Goal: Task Accomplishment & Management: Manage account settings

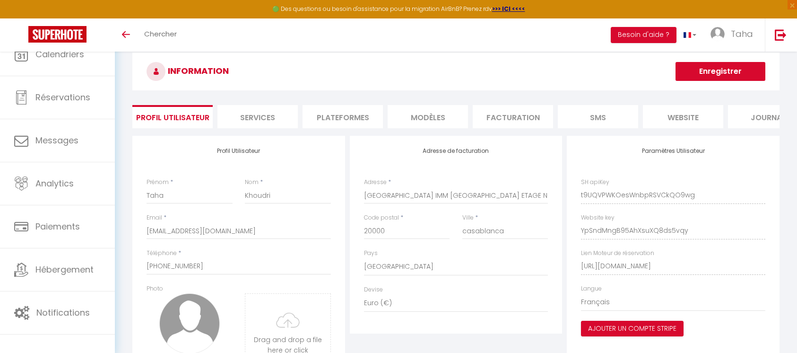
select select "146"
select select "28"
select select "fr"
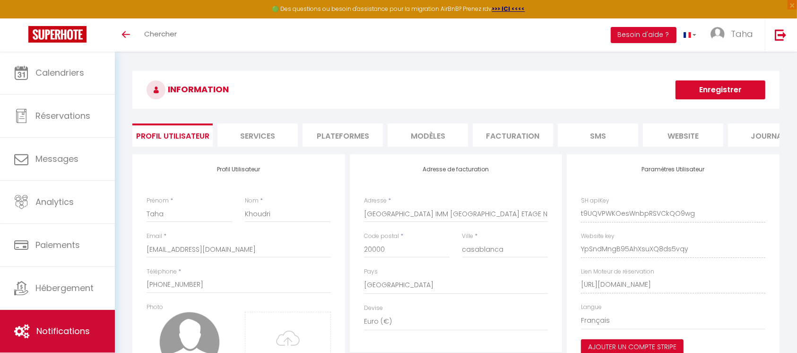
click at [86, 315] on link "Notifications" at bounding box center [57, 331] width 115 height 43
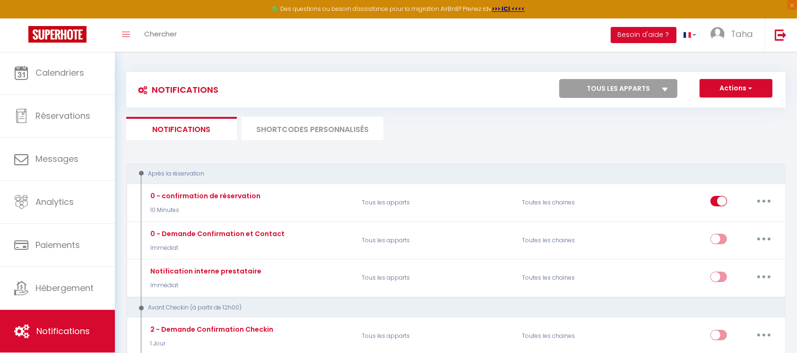
click at [280, 119] on li "SHORTCODES PERSONNALISÉS" at bounding box center [313, 128] width 142 height 23
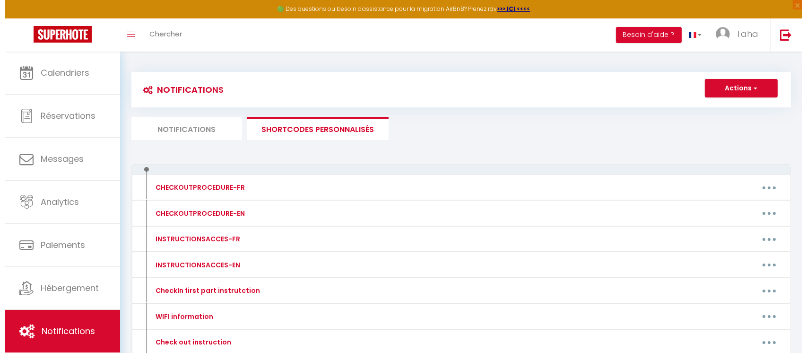
scroll to position [63, 0]
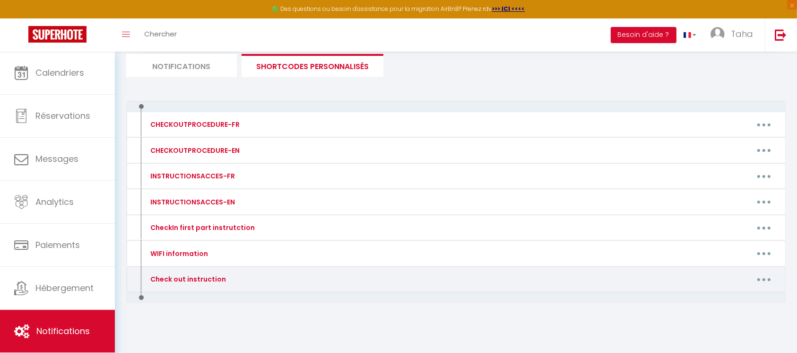
click at [763, 273] on button "button" at bounding box center [764, 278] width 26 height 15
click at [750, 303] on link "Editer" at bounding box center [740, 301] width 70 height 16
type input "Check out instruction"
type textarea "test"
type textarea "Merci encore pour votre séjour ! Voici les instructions à suivre pour votre dép…"
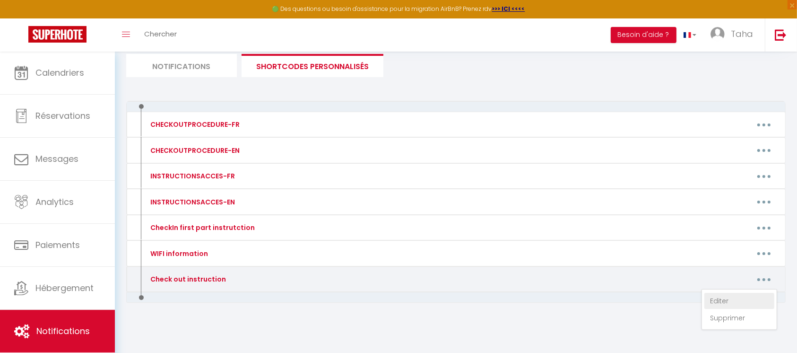
type textarea "Merci encore pour votre séjour ! Voici les instructions à suivre pour votre dép…"
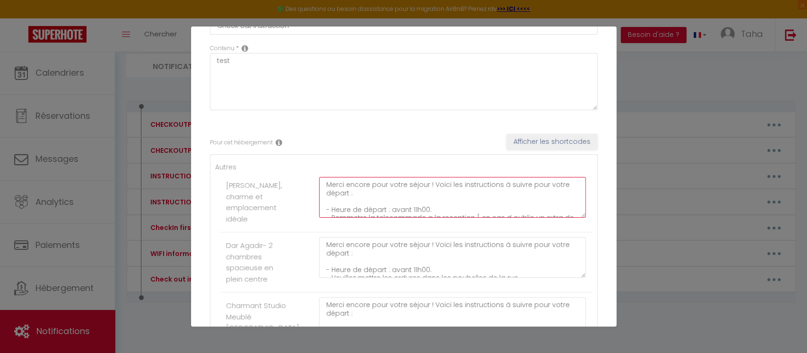
click at [406, 201] on textarea "Merci encore pour votre séjour ! Voici les instructions à suivre pour votre dép…" at bounding box center [452, 197] width 267 height 41
click at [428, 271] on textarea "Merci encore pour votre séjour ! Voici les instructions à suivre pour votre dép…" at bounding box center [452, 257] width 267 height 41
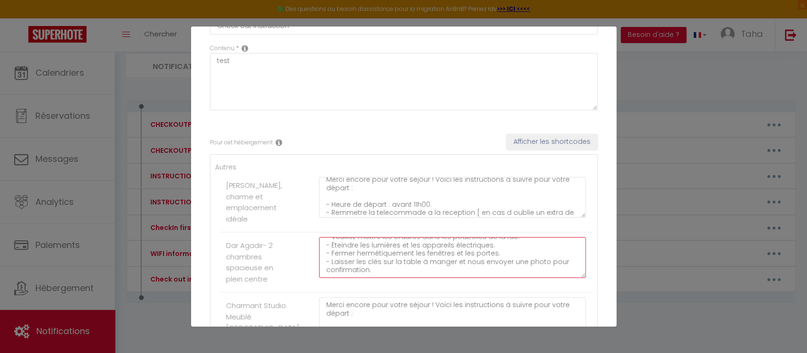
scroll to position [126, 0]
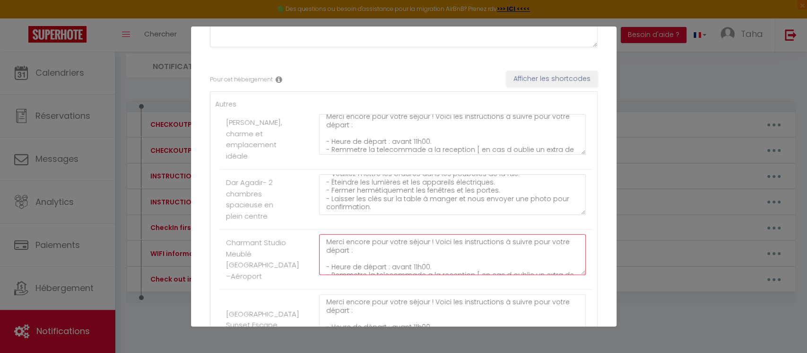
click at [428, 275] on textarea "Merci encore pour votre séjour ! Voici les instructions à suivre pour votre dép…" at bounding box center [452, 254] width 267 height 41
click at [454, 265] on textarea "Merci encore pour votre séjour ! Voici les instructions à suivre pour votre dép…" at bounding box center [452, 254] width 267 height 41
drag, startPoint x: 469, startPoint y: 268, endPoint x: 423, endPoint y: 273, distance: 46.6
click at [423, 273] on textarea "Merci encore pour votre séjour ! Voici les instructions à suivre pour votre dép…" at bounding box center [452, 254] width 267 height 41
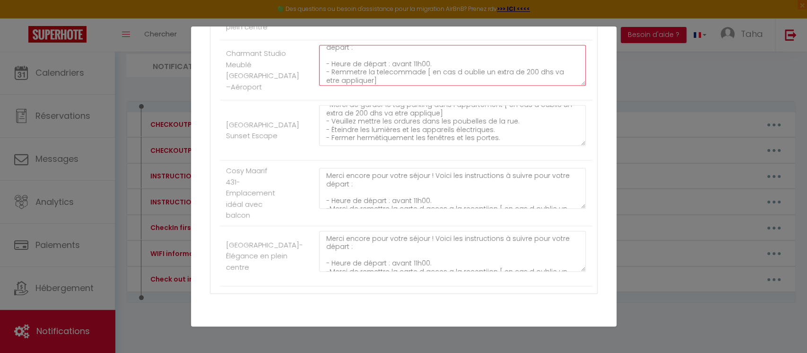
scroll to position [41, 0]
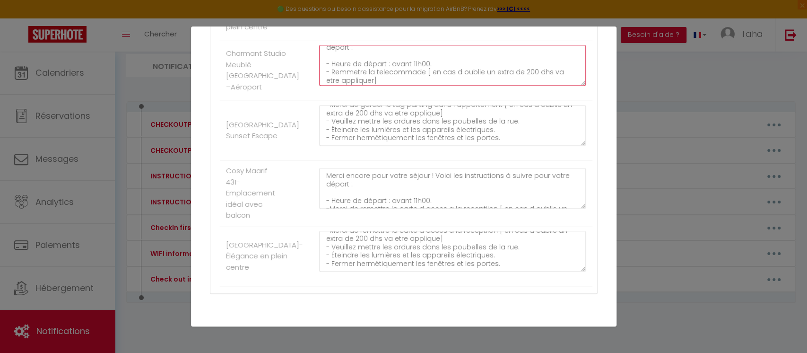
type textarea "Merci encore pour votre séjour ! Voici les instructions à suivre pour votre dép…"
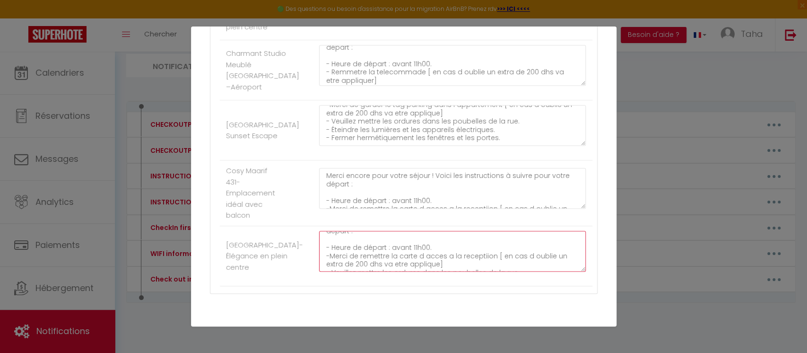
scroll to position [363, 0]
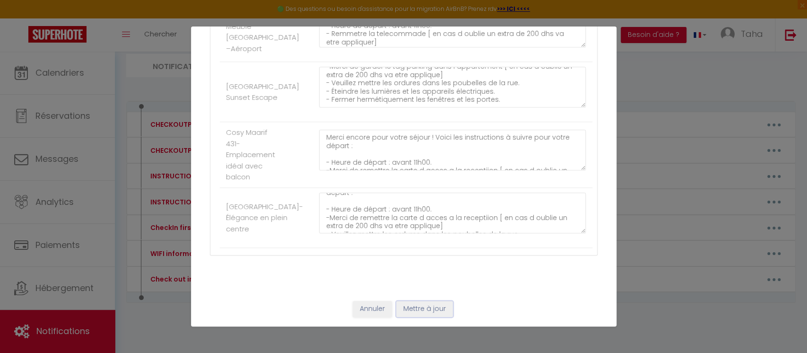
click at [401, 313] on button "Mettre à jour" at bounding box center [424, 309] width 57 height 16
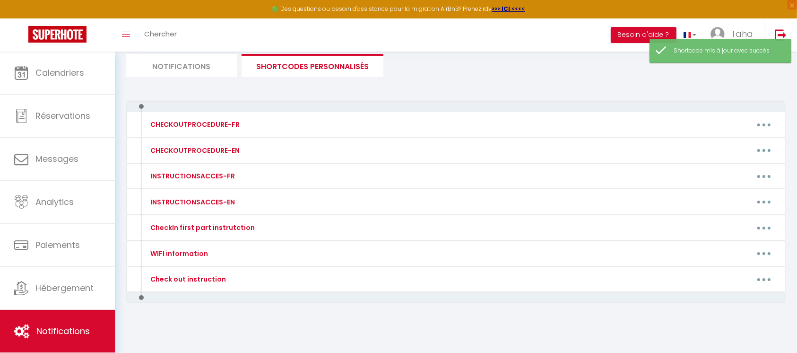
click at [165, 71] on li "Notifications" at bounding box center [181, 65] width 111 height 23
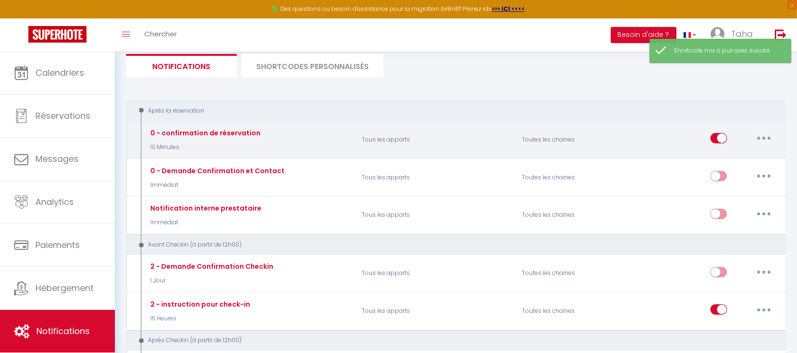
click at [763, 135] on button "button" at bounding box center [764, 138] width 26 height 15
click at [747, 152] on link "Editer" at bounding box center [740, 160] width 70 height 16
type input "0 - confirmation de réservation"
checkbox input "true"
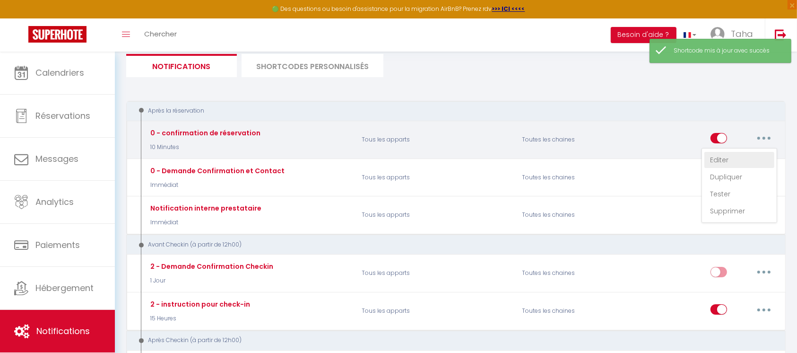
checkbox input "true"
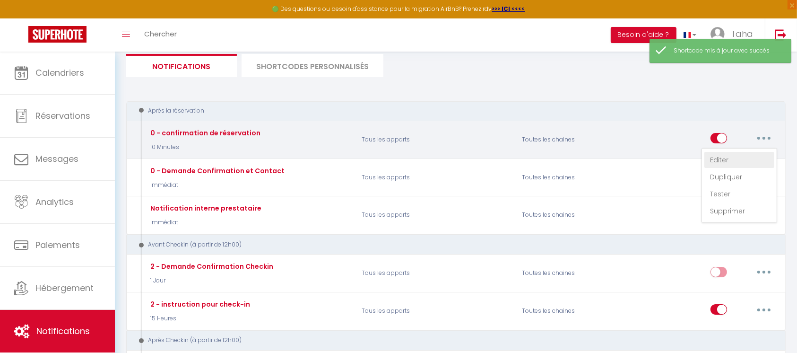
checkbox input "true"
select select "10 Minutes"
select select "if_booking_is_paid"
checkbox input "true"
checkbox input "false"
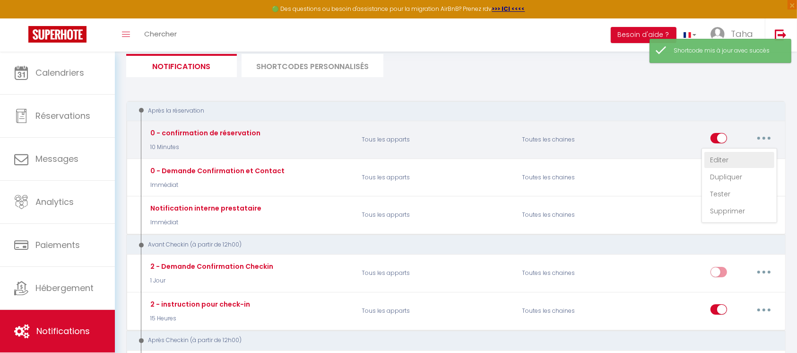
checkbox input "false"
radio input "true"
type input "Confirmation de Réservation - Réservation Num: [BOOKING:CONFIRMATION-CODE]"
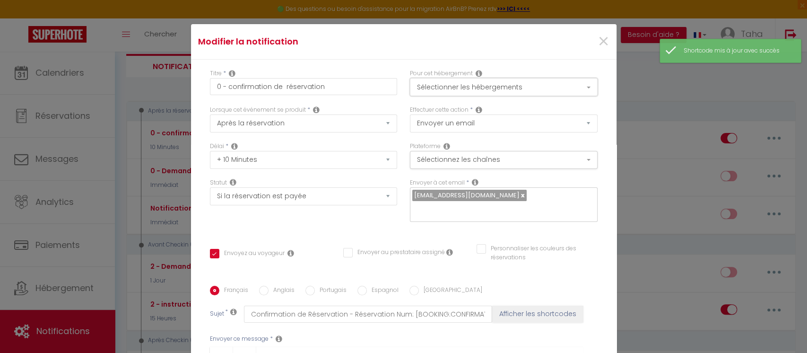
click at [549, 83] on button "Sélectionner les hébergements" at bounding box center [504, 87] width 188 height 18
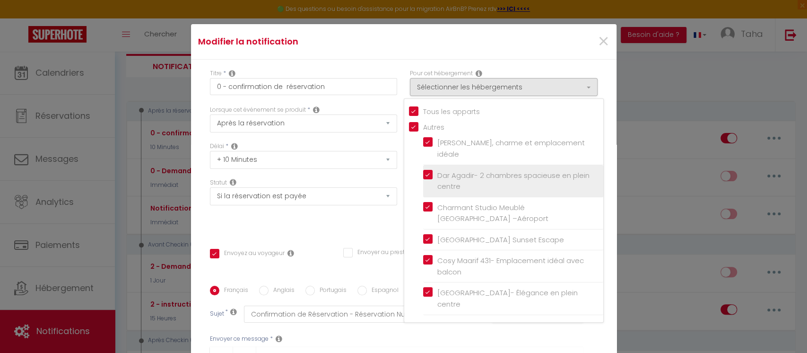
click at [423, 177] on input "Dar Agadir- 2 chambres spacieuse en plein centre" at bounding box center [513, 180] width 180 height 9
checkbox input "false"
checkbox input "true"
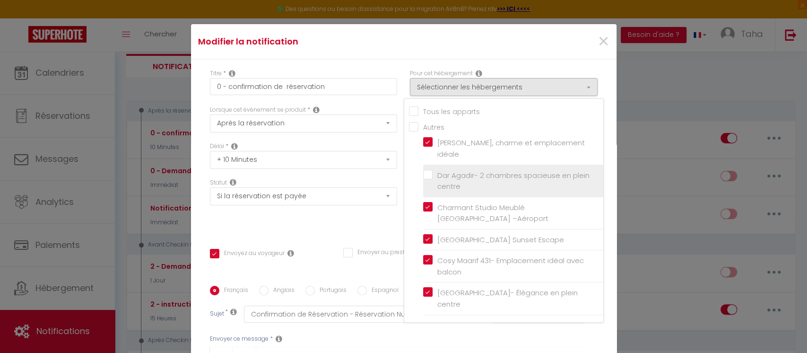
checkbox input "false"
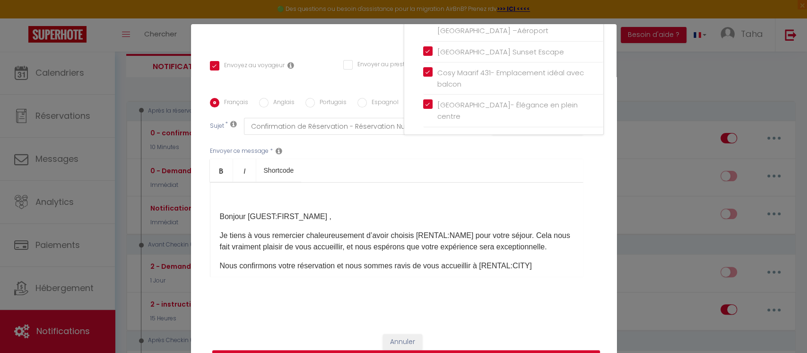
scroll to position [48, 0]
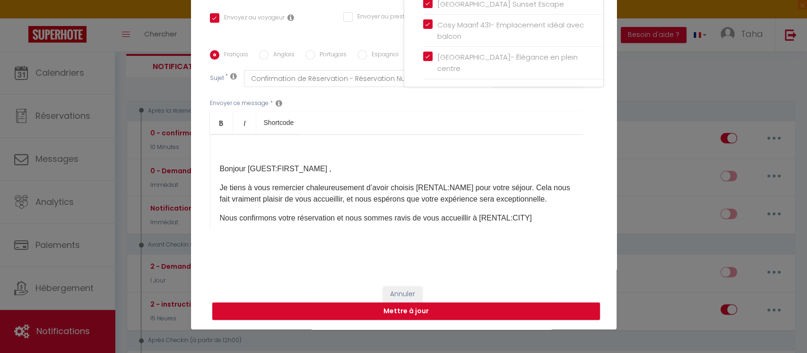
click at [445, 193] on p "Je tiens à vous remercier chaleureusement d’avoir choisis [RENTAL:NAME]​ pour v…" at bounding box center [397, 193] width 354 height 23
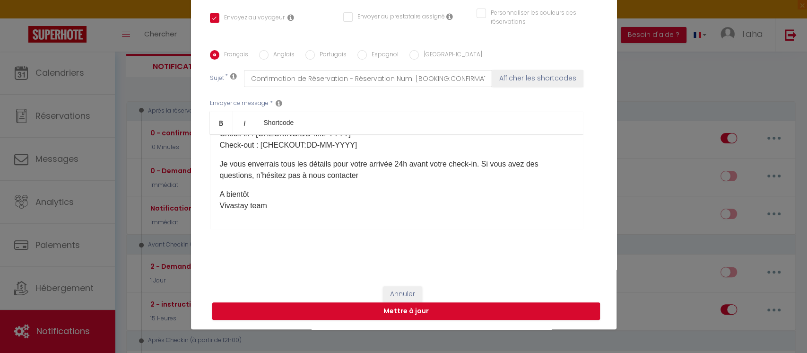
scroll to position [102, 0]
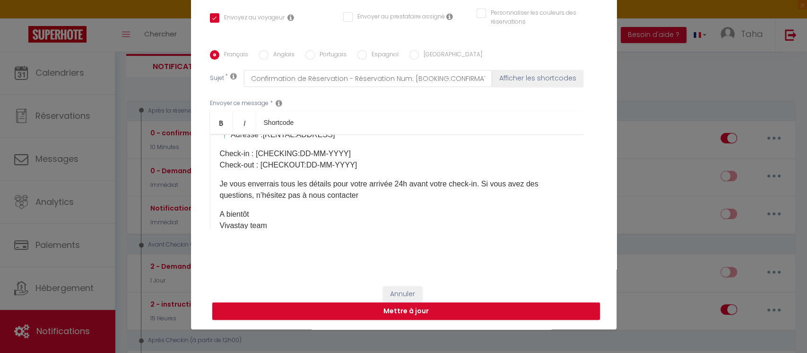
click at [483, 195] on p "Je vous enverrais tous les détails pour votre arrivée 24h avant votre check-in.…" at bounding box center [397, 189] width 354 height 23
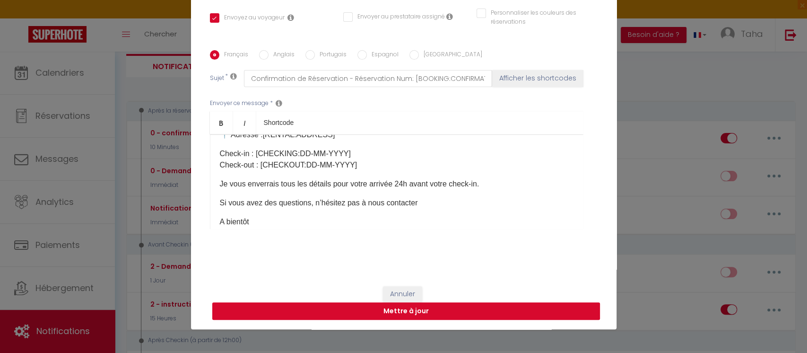
click at [413, 309] on button "Mettre à jour" at bounding box center [406, 311] width 388 height 18
checkbox input "true"
checkbox input "false"
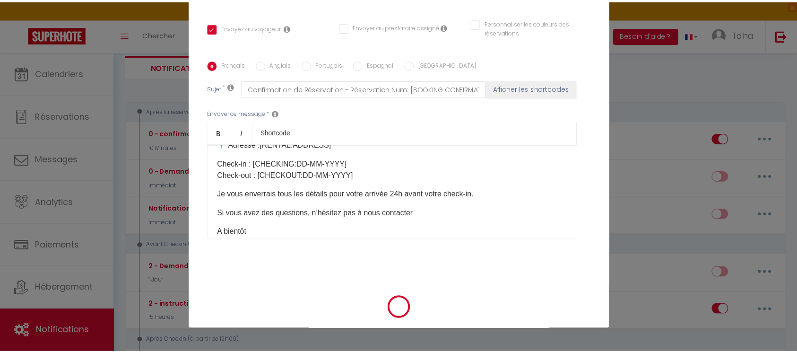
scroll to position [178, 0]
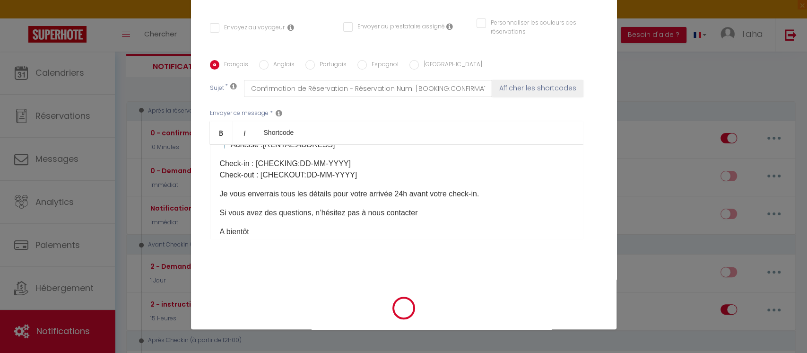
select select
checkbox input "false"
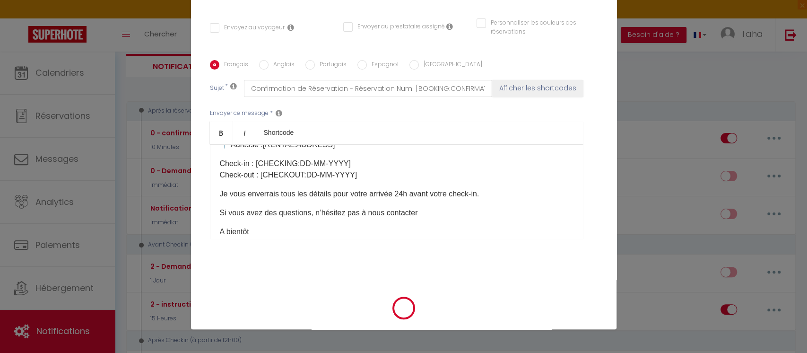
radio input "false"
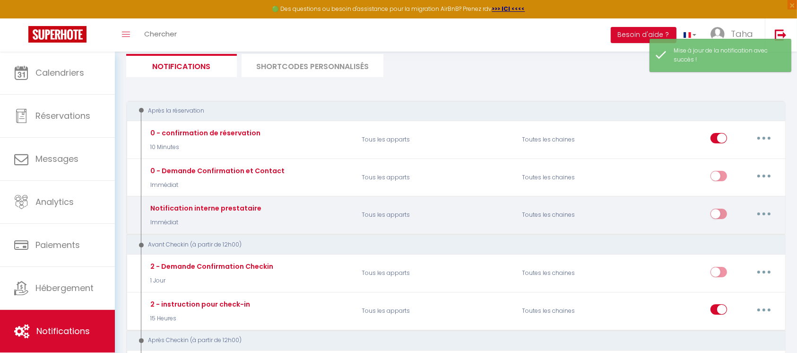
select select
checkbox input "false"
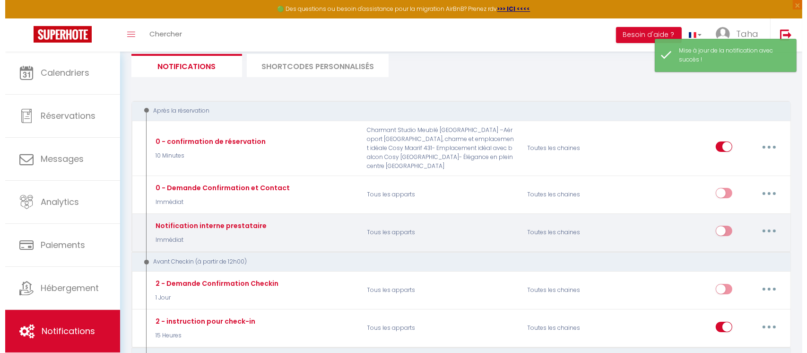
scroll to position [189, 0]
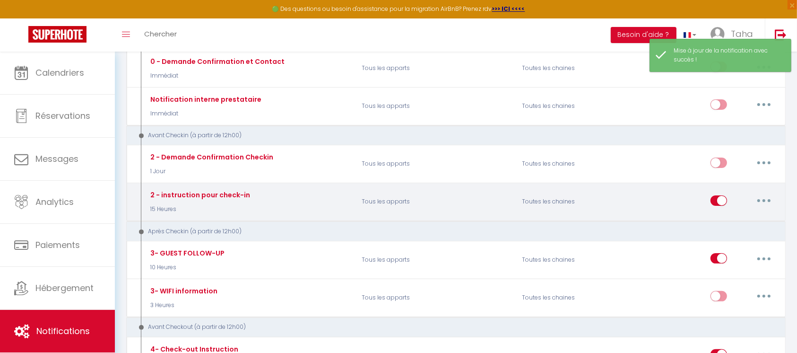
click at [772, 201] on button "button" at bounding box center [764, 200] width 26 height 15
click at [751, 218] on link "Editer" at bounding box center [740, 222] width 70 height 16
type input "2 - instruction pour check-in"
select select "15 Heures"
select select "if_booking_is_paid"
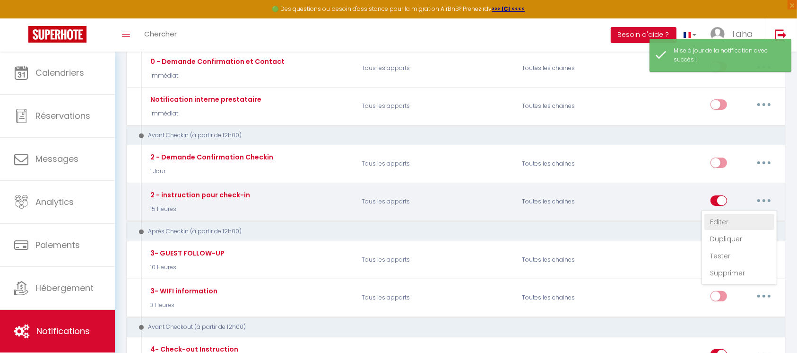
checkbox input "true"
checkbox input "false"
radio input "true"
type input "Procédure pour le check-in - [RENTAL:NAME]"
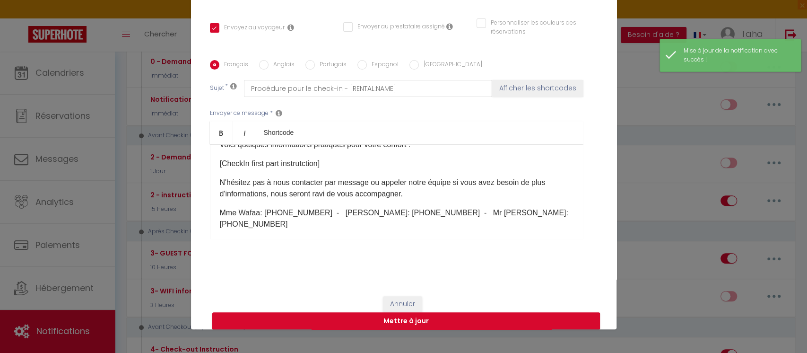
scroll to position [0, 0]
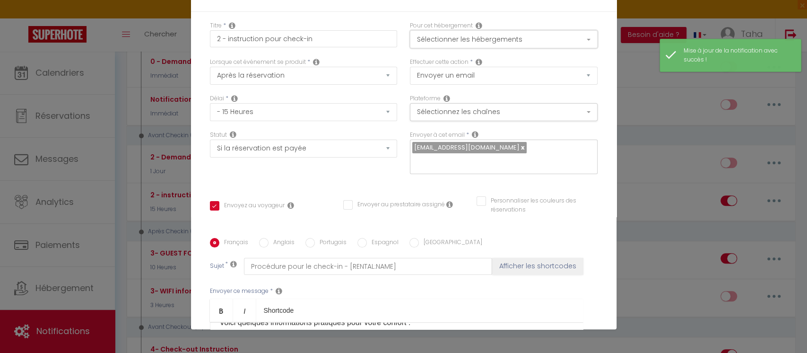
click at [518, 36] on button "Sélectionner les hébergements" at bounding box center [504, 39] width 188 height 18
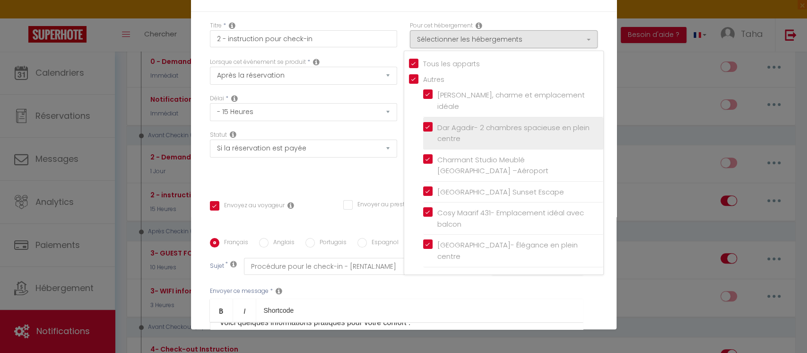
click at [423, 128] on input "Dar Agadir- 2 chambres spacieuse en plein centre" at bounding box center [513, 132] width 180 height 9
checkbox input "false"
checkbox input "true"
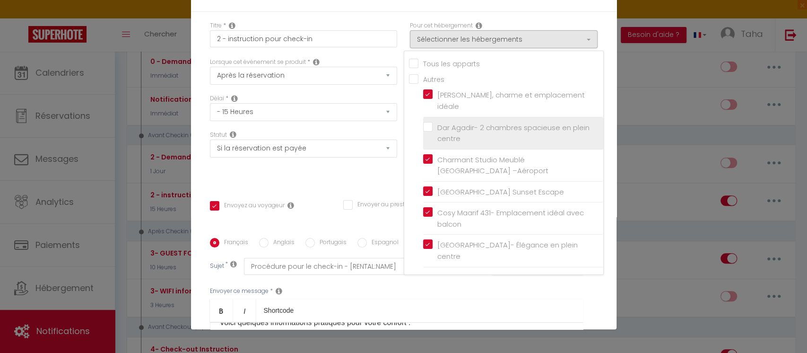
checkbox input "false"
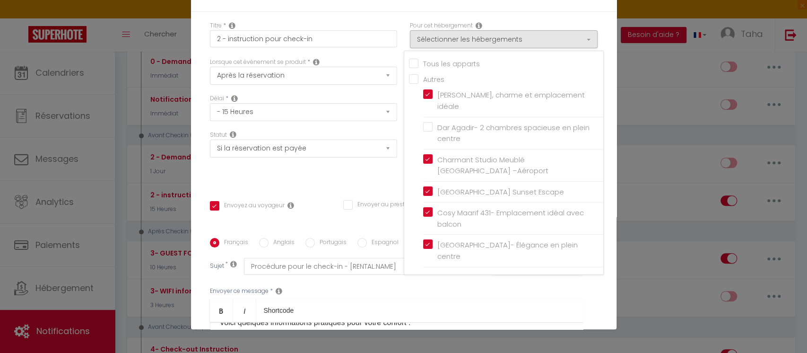
click at [357, 170] on div "Statut Aucun Si la réservation est payée Si réservation non payée Si la caution…" at bounding box center [303, 157] width 200 height 53
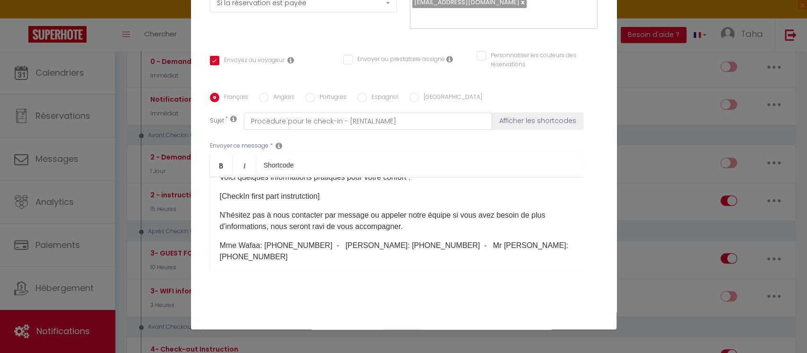
scroll to position [188, 0]
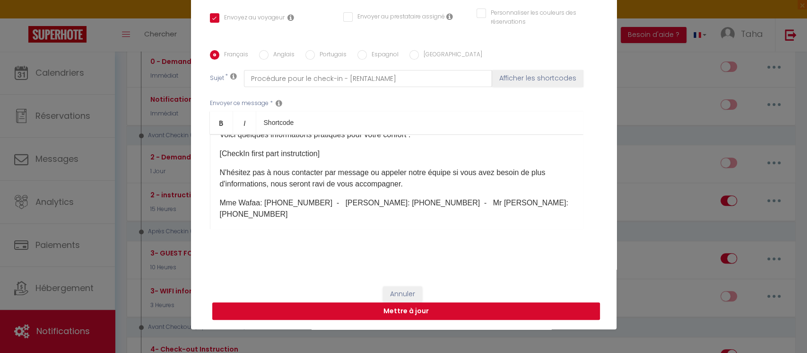
click at [415, 306] on button "Mettre à jour" at bounding box center [406, 311] width 388 height 18
checkbox input "true"
checkbox input "false"
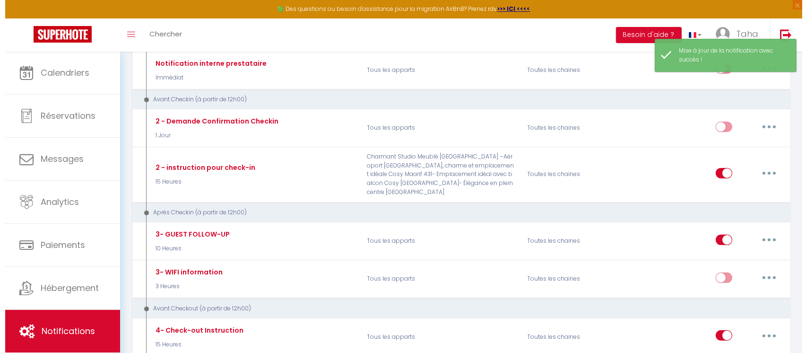
scroll to position [252, 0]
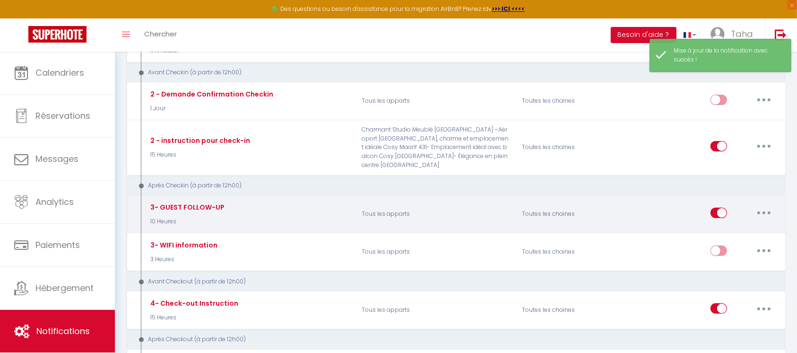
click at [767, 208] on button "button" at bounding box center [764, 212] width 26 height 15
click at [752, 224] on div "Editer Dupliquer Tester Supprimer" at bounding box center [740, 259] width 76 height 75
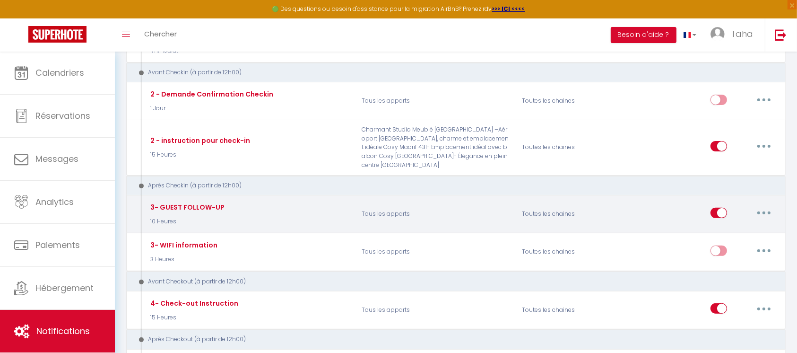
click at [768, 214] on button "button" at bounding box center [764, 212] width 26 height 15
click at [743, 229] on link "Editer" at bounding box center [740, 234] width 70 height 16
type input "3- GUEST FOLLOW-UP"
select select "3"
select select "10 Heures"
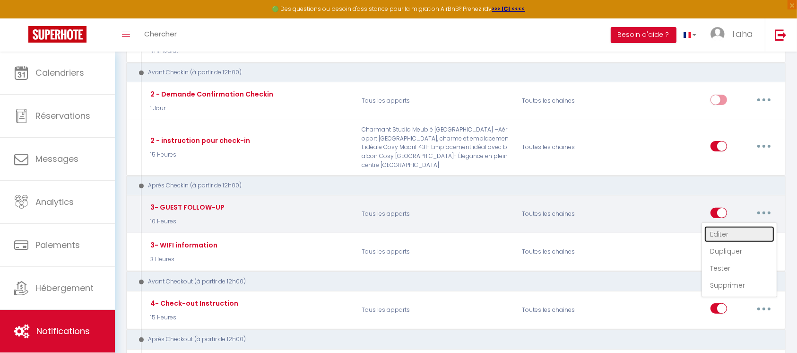
select select "if_booking_is_paid"
checkbox input "true"
checkbox input "false"
radio input "true"
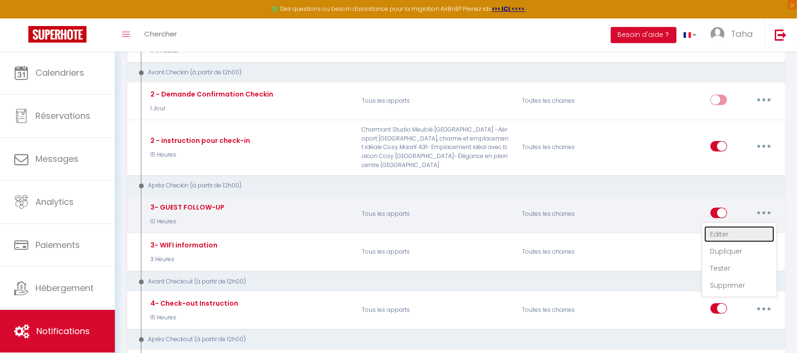
type input "GUEST FOLLOW-UP"
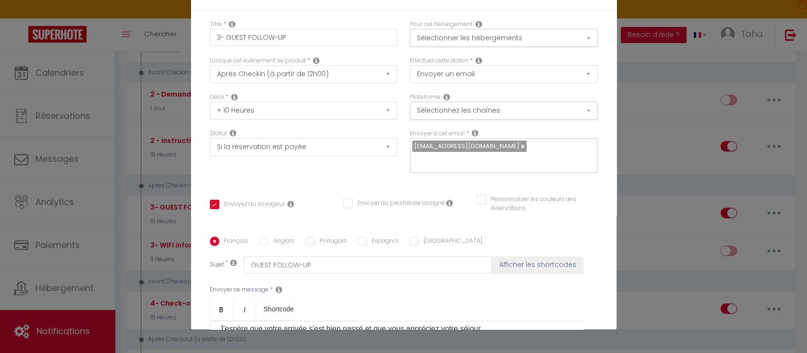
scroll to position [0, 0]
click at [460, 40] on button "Sélectionner les hébergements" at bounding box center [504, 39] width 188 height 18
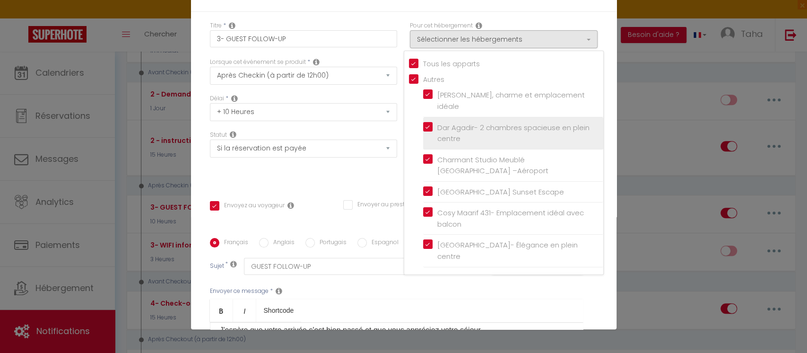
click at [433, 123] on label "Dar Agadir- 2 chambres spacieuse en plein centre" at bounding box center [515, 133] width 165 height 22
click at [423, 128] on input "Dar Agadir- 2 chambres spacieuse en plein centre" at bounding box center [513, 132] width 180 height 9
checkbox input "true"
checkbox input "false"
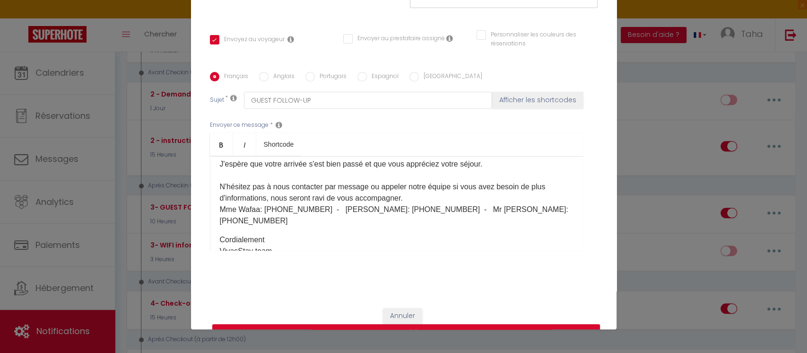
scroll to position [188, 0]
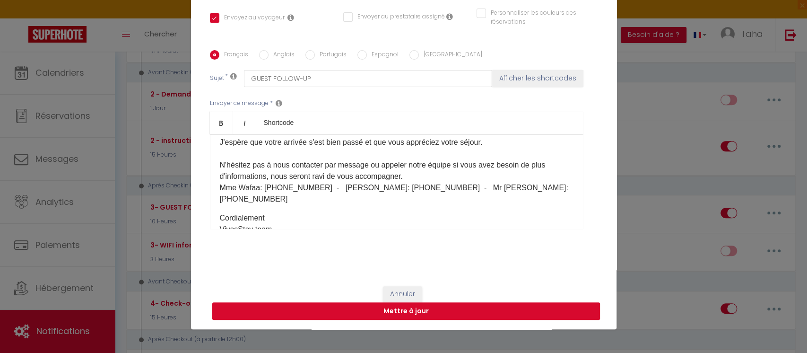
click at [427, 311] on button "Mettre à jour" at bounding box center [406, 311] width 388 height 18
checkbox input "true"
checkbox input "false"
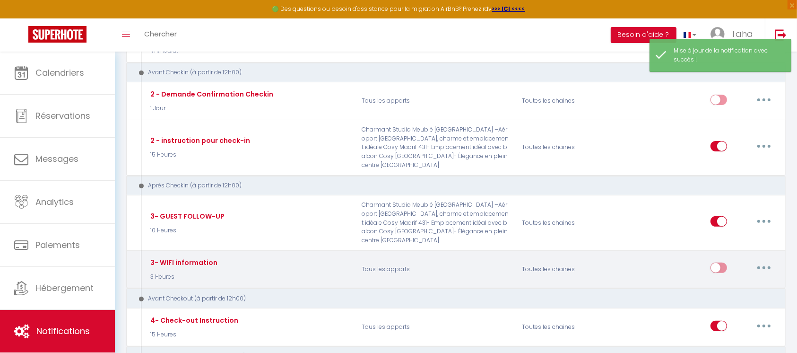
scroll to position [504, 0]
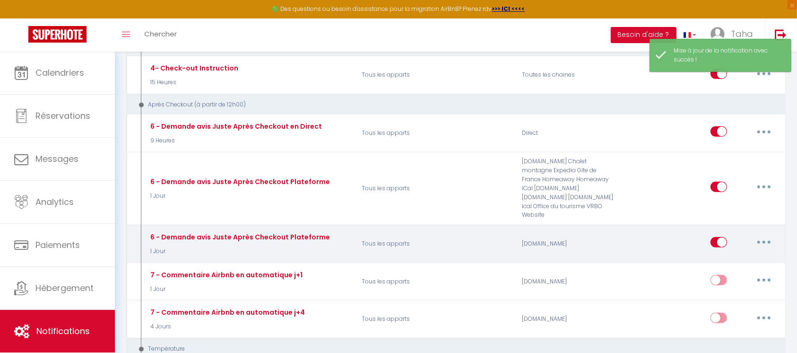
click at [765, 235] on button "button" at bounding box center [764, 242] width 26 height 15
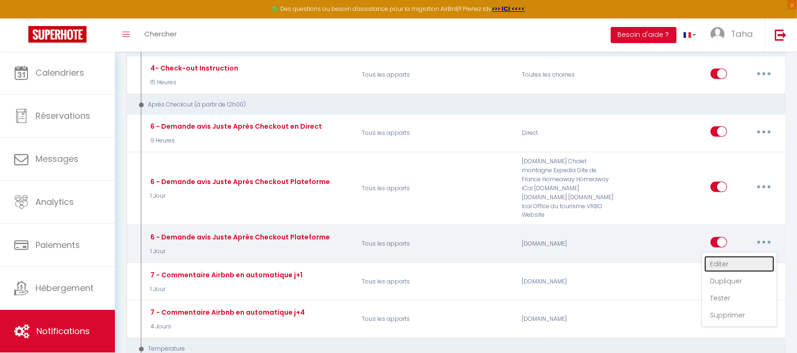
click at [764, 256] on link "Editer" at bounding box center [740, 264] width 70 height 16
type input "6 - Demande avis Juste Après Checkout Plateforme"
select select "5"
select select "1 Jour"
select select "if_booking_is_paid"
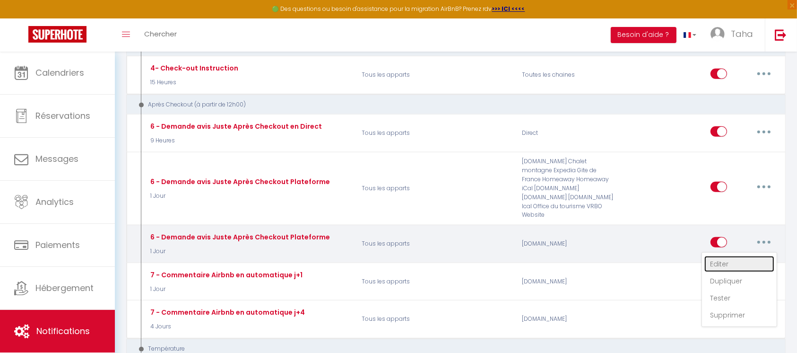
checkbox input "true"
checkbox input "false"
radio input "true"
type input "[GUEST:FIRST_NAME], voici un cadeau pour vous avant de quitter [RENTAL:CITY]"
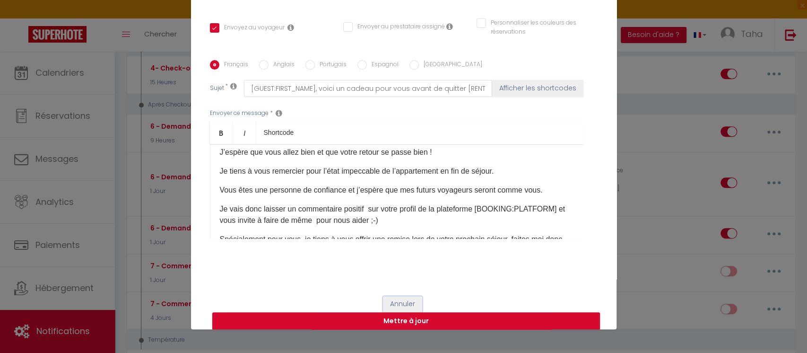
click at [391, 297] on button "Annuler" at bounding box center [402, 304] width 39 height 16
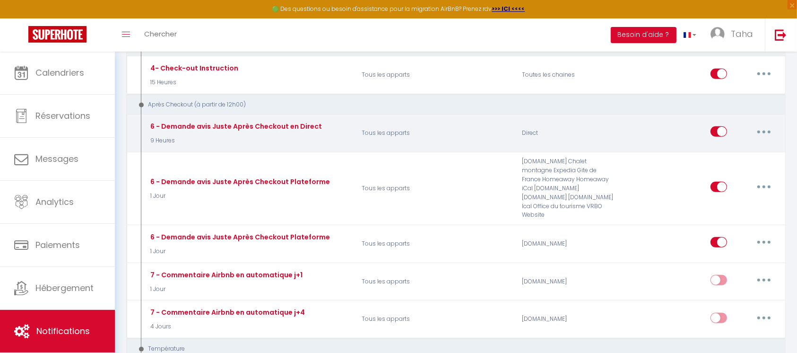
click at [770, 131] on button "button" at bounding box center [764, 131] width 26 height 15
click at [764, 145] on link "Editer" at bounding box center [740, 153] width 70 height 16
type input "6 - Demande avis Juste Après Checkout en Direct"
select select "9 Heures"
checkbox input "true"
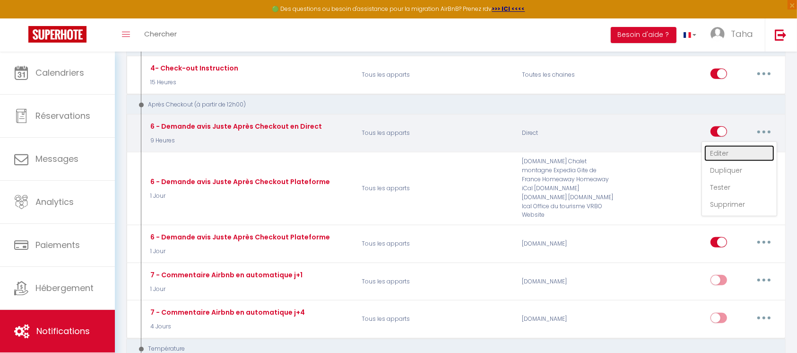
checkbox input "false"
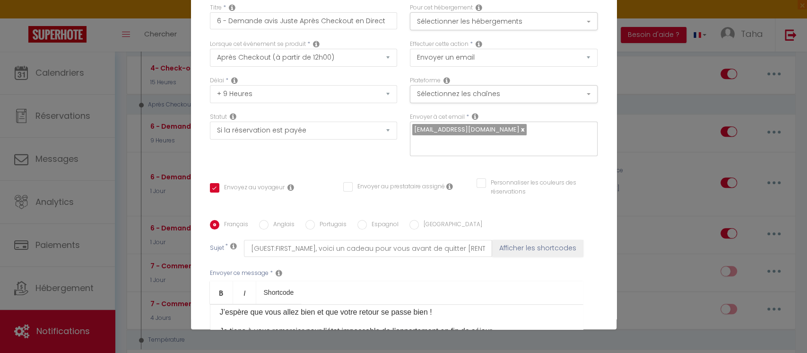
scroll to position [0, 0]
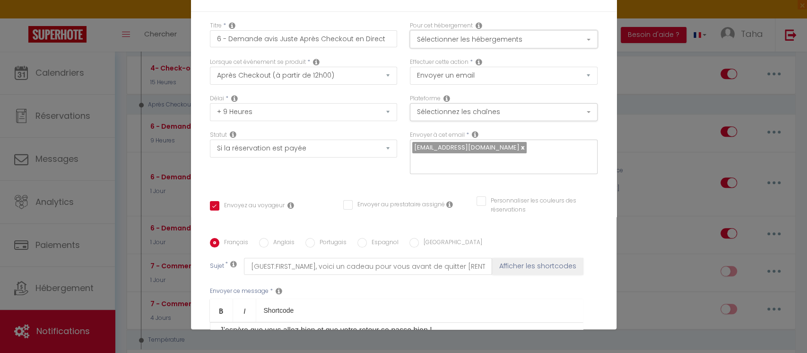
click at [462, 46] on button "Sélectionner les hébergements" at bounding box center [504, 39] width 188 height 18
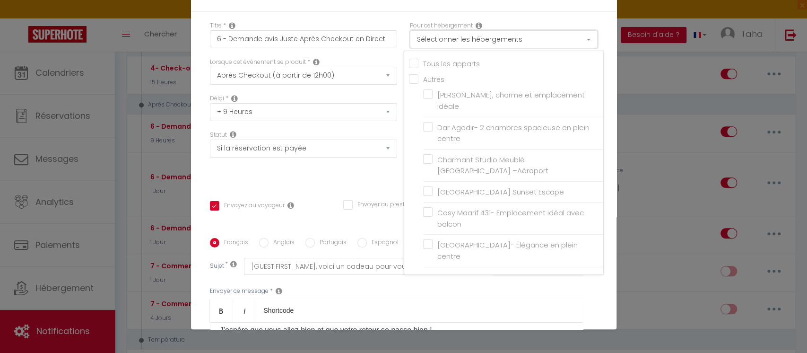
click at [462, 46] on button "Sélectionner les hébergements" at bounding box center [504, 39] width 188 height 18
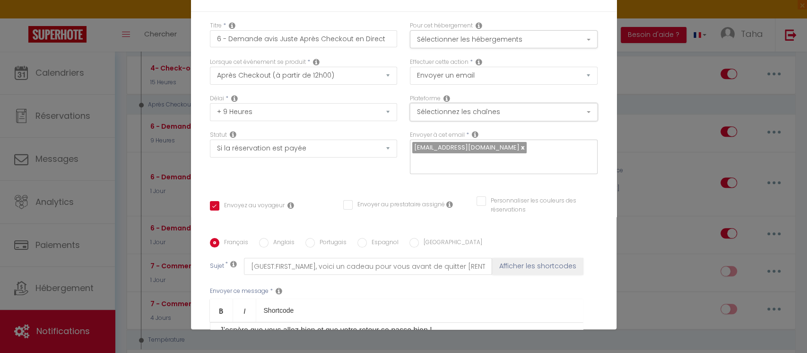
click at [466, 116] on button "Sélectionnez les chaînes" at bounding box center [504, 112] width 188 height 18
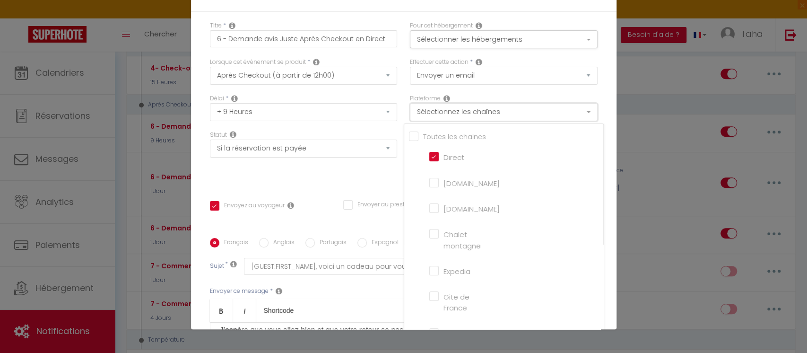
click at [466, 116] on button "Sélectionnez les chaînes" at bounding box center [504, 112] width 188 height 18
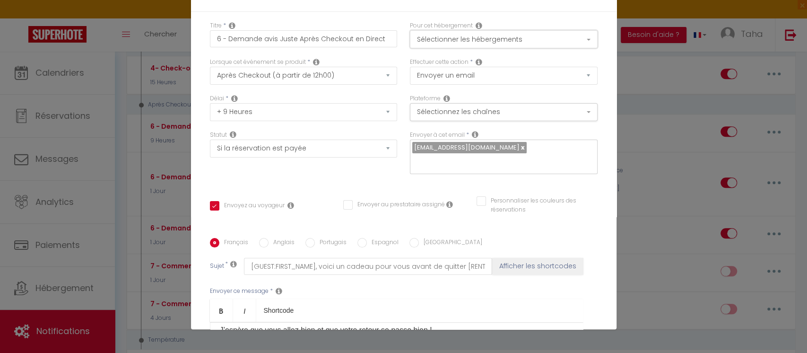
click at [518, 40] on button "Sélectionner les hébergements" at bounding box center [504, 39] width 188 height 18
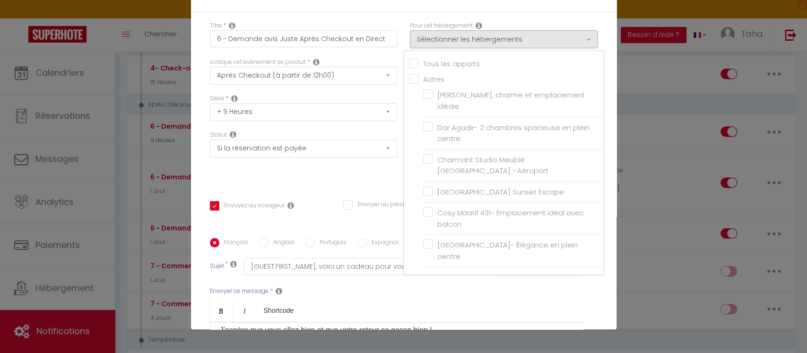
click at [409, 60] on input "Tous les apparts" at bounding box center [506, 62] width 194 height 9
checkbox input "true"
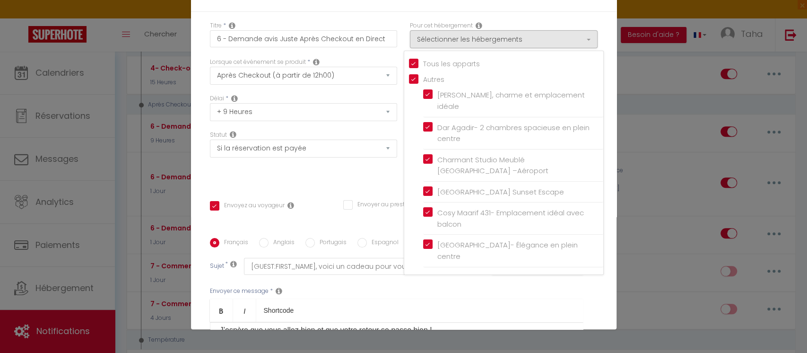
checkbox input "true"
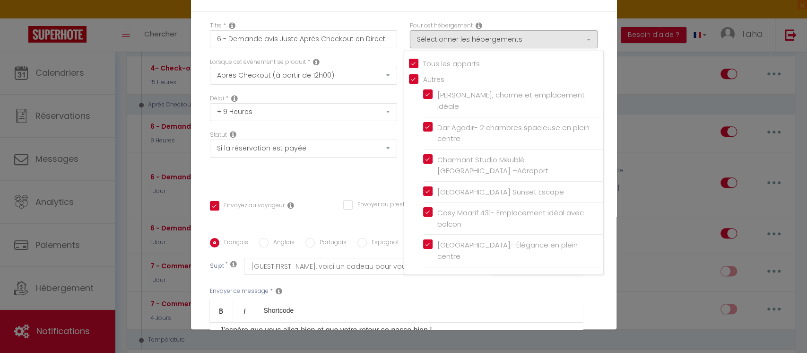
checkbox input "false"
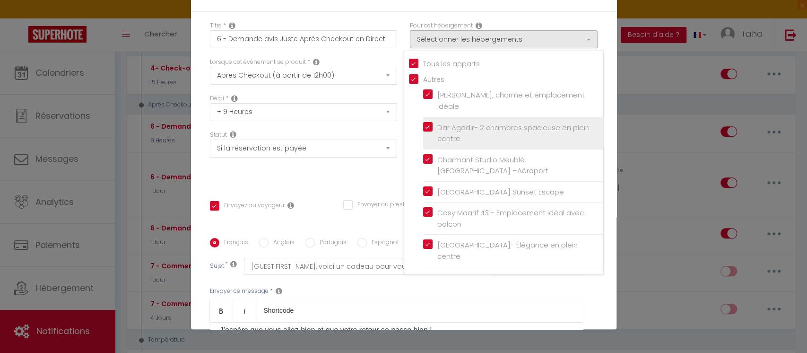
click at [433, 126] on label "Dar Agadir- 2 chambres spacieuse en plein centre" at bounding box center [515, 133] width 165 height 22
click at [423, 128] on input "Dar Agadir- 2 chambres spacieuse en plein centre" at bounding box center [513, 132] width 180 height 9
checkbox input "true"
checkbox input "false"
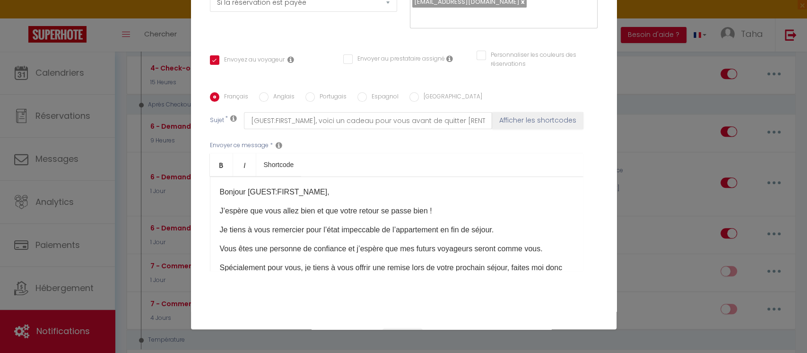
scroll to position [188, 0]
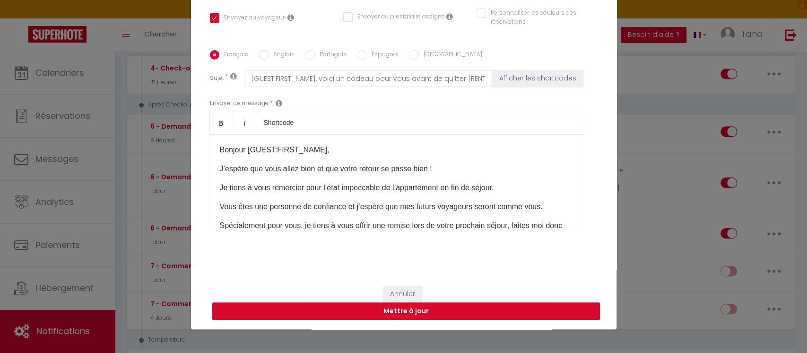
click at [367, 308] on button "Mettre à jour" at bounding box center [406, 311] width 388 height 18
checkbox input "true"
checkbox input "false"
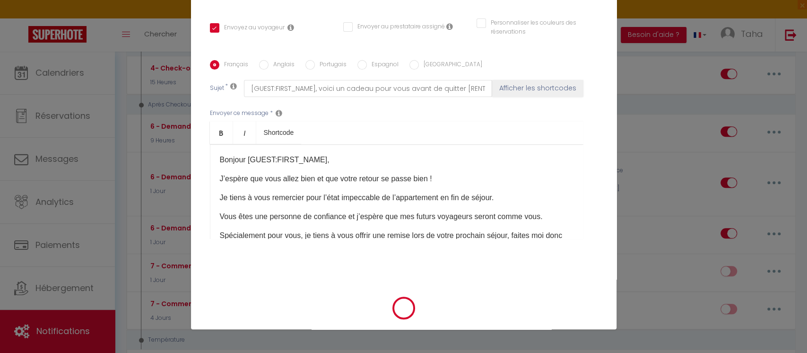
scroll to position [178, 0]
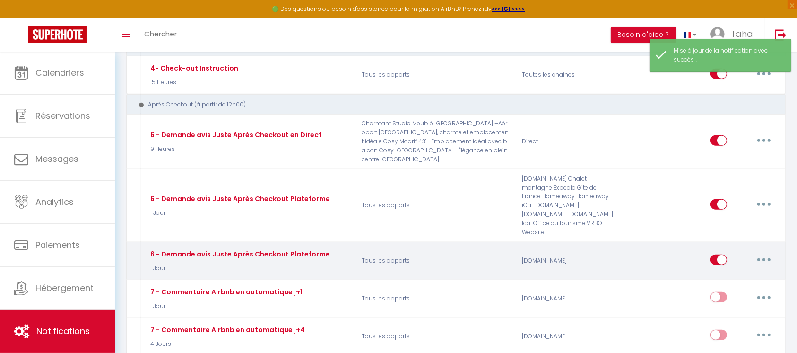
click at [763, 252] on button "button" at bounding box center [764, 259] width 26 height 15
click at [753, 273] on link "Editer" at bounding box center [740, 281] width 70 height 16
type input "6 - Demande avis Juste Après Checkout Plateforme"
select select "5"
select select "1 Jour"
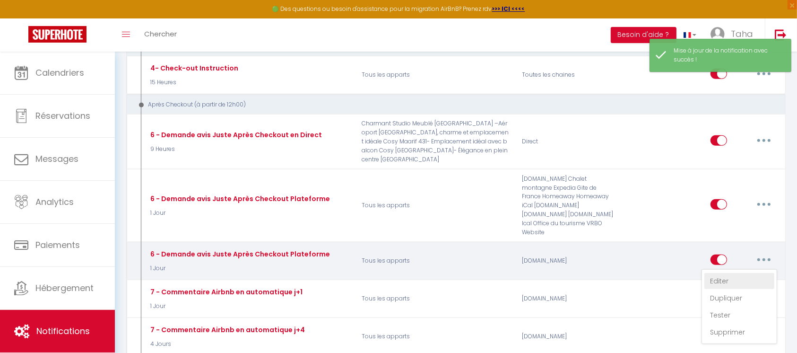
select select "if_booking_is_paid"
checkbox input "true"
checkbox input "false"
radio input "true"
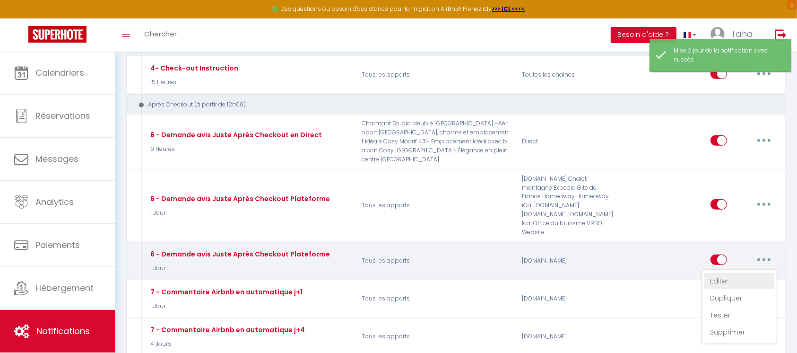
type input "[GUEST:FIRST_NAME], voici un cadeau pour vous avant de quitter [RENTAL:CITY]"
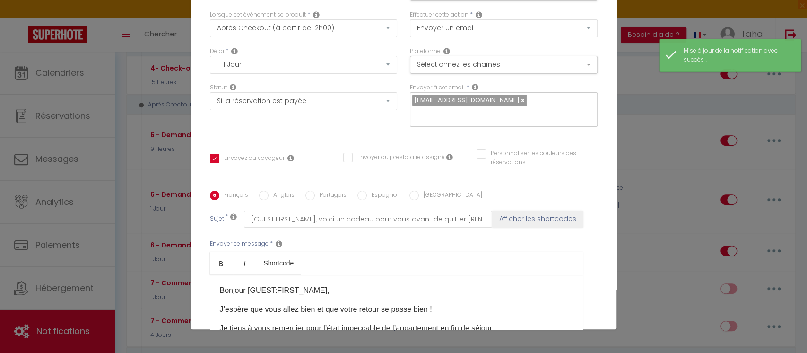
scroll to position [0, 0]
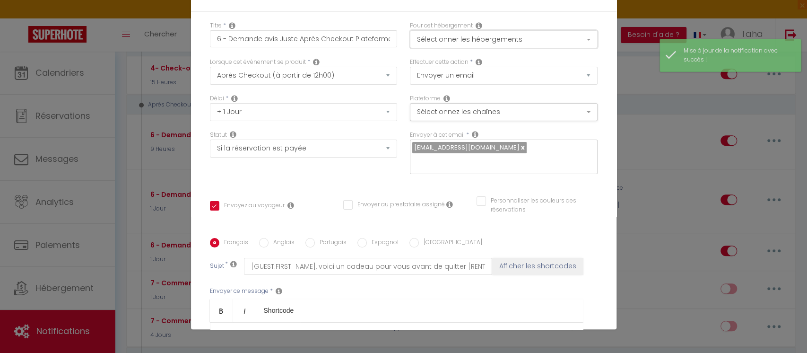
click at [544, 46] on button "Sélectionner les hébergements" at bounding box center [504, 39] width 188 height 18
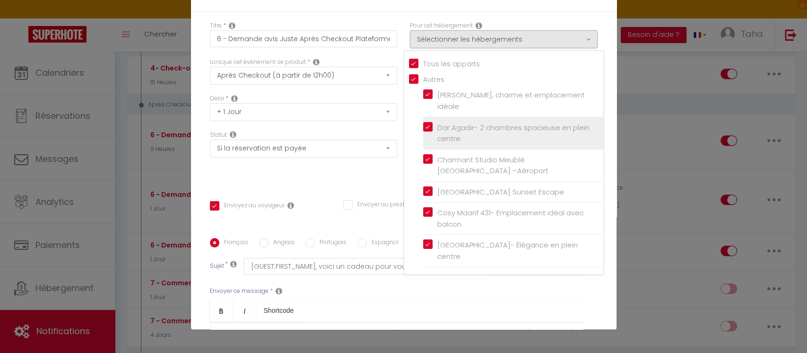
click at [423, 130] on input "Dar Agadir- 2 chambres spacieuse en plein centre" at bounding box center [513, 132] width 180 height 9
checkbox input "false"
checkbox input "true"
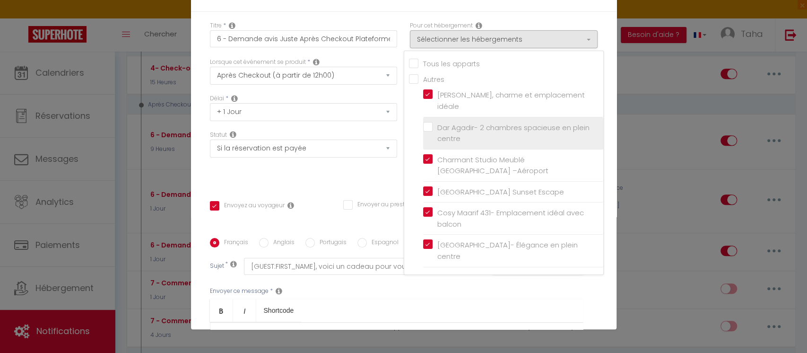
checkbox input "false"
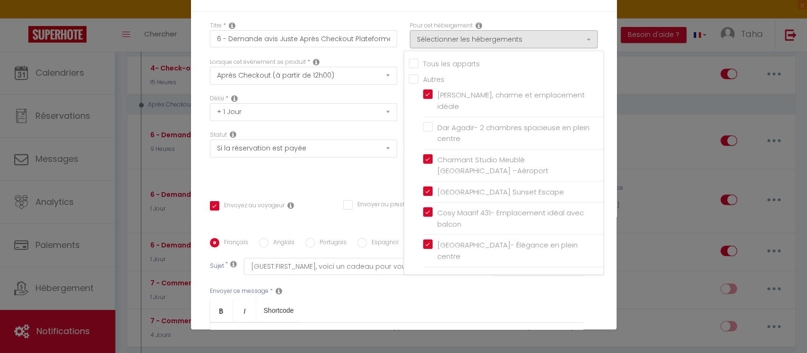
click at [372, 165] on div "Statut Aucun Si la réservation est payée Si réservation non payée Si la caution…" at bounding box center [303, 157] width 200 height 53
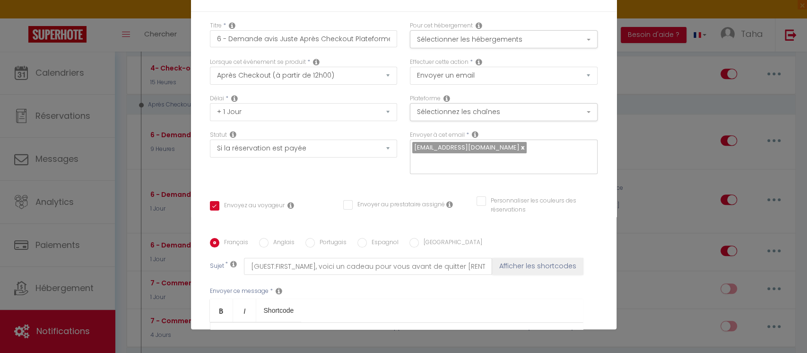
scroll to position [188, 0]
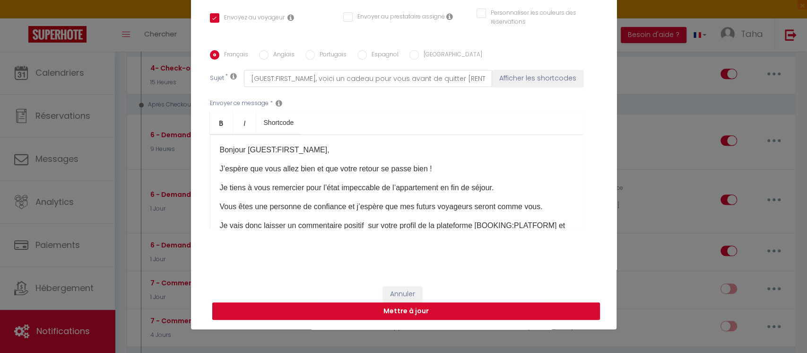
click at [357, 312] on button "Mettre à jour" at bounding box center [406, 311] width 388 height 18
checkbox input "true"
checkbox input "false"
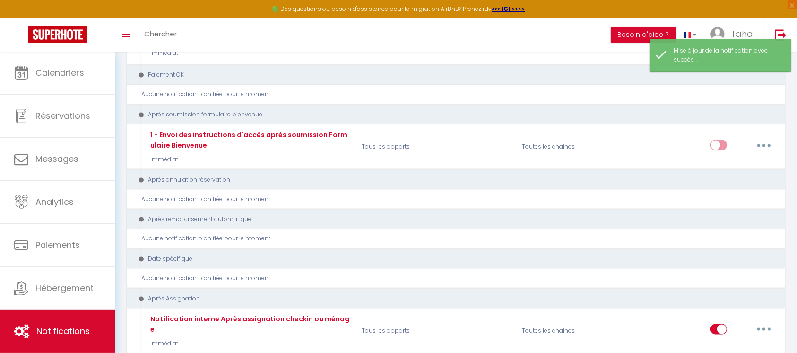
scroll to position [1352, 0]
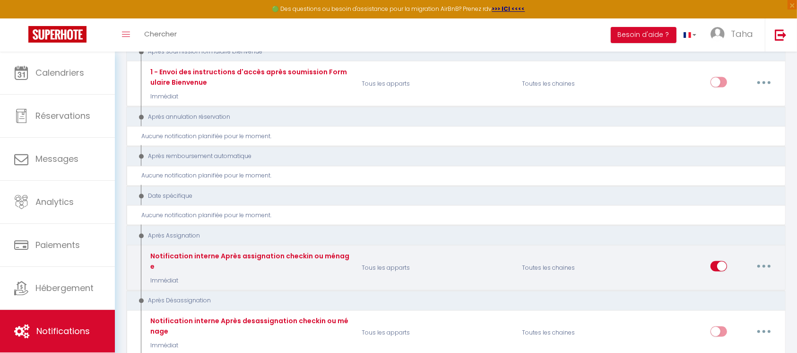
click at [761, 259] on button "button" at bounding box center [764, 266] width 26 height 15
click at [751, 280] on link "Editer" at bounding box center [740, 288] width 70 height 16
type input "Notification interne Après assignation checkin ou ménage"
select select "21"
select select "Immédiat"
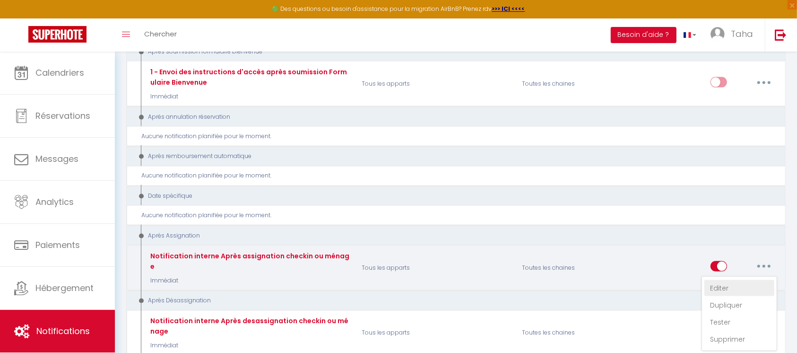
select select
checkbox input "false"
radio input "true"
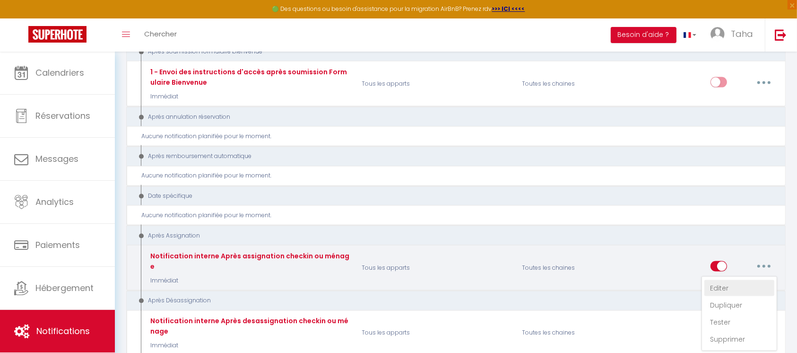
type input "Notification Après assignation checkin ou ménage - [RENTAL:NAME] - [GUEST:NAME]…"
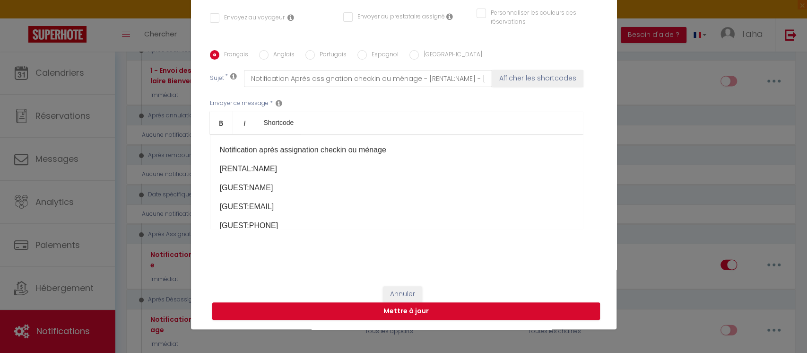
scroll to position [0, 0]
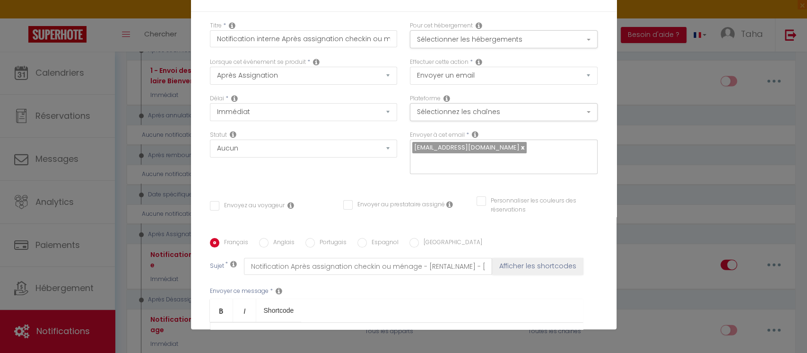
click at [637, 180] on div "Modifier la notification × Titre * Notification interne Après assignation check…" at bounding box center [403, 176] width 807 height 353
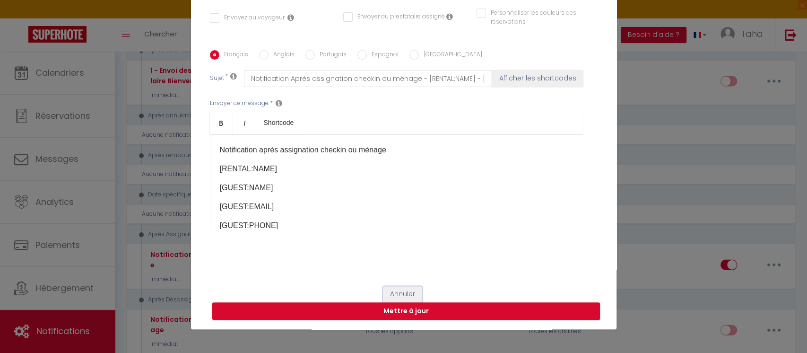
click at [406, 293] on button "Annuler" at bounding box center [402, 294] width 39 height 16
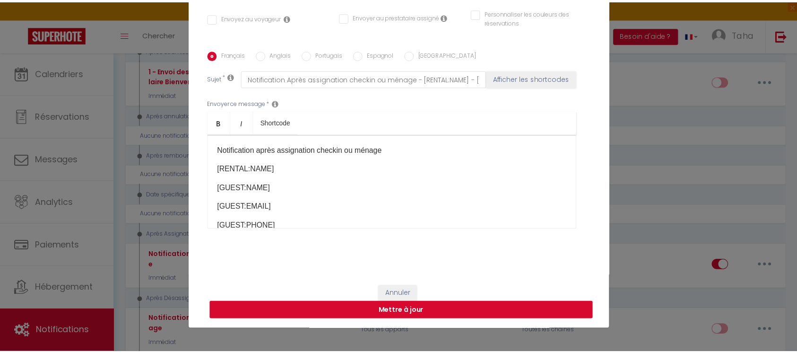
scroll to position [1352, 0]
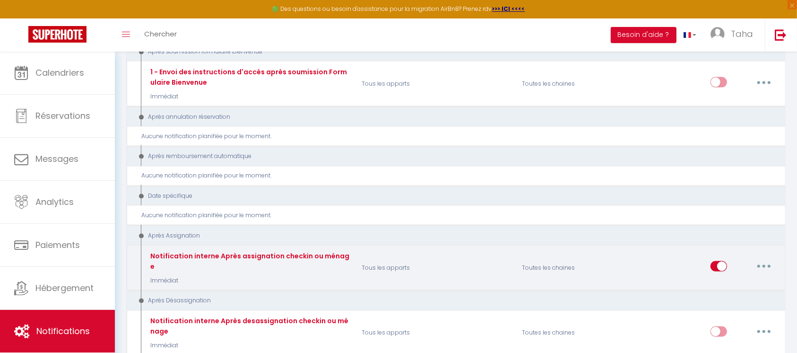
click at [721, 261] on input "checkbox" at bounding box center [719, 268] width 17 height 14
checkbox input "false"
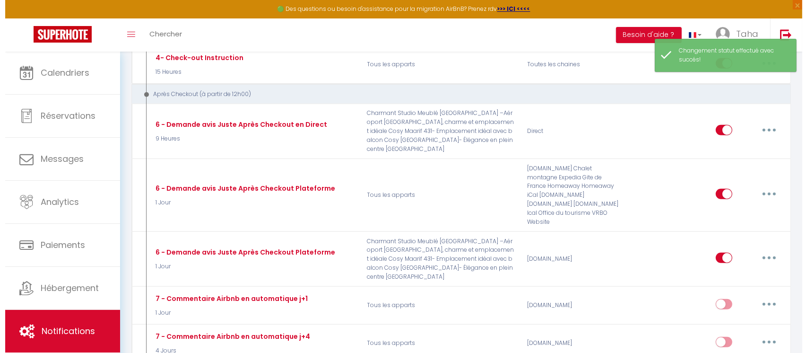
scroll to position [469, 0]
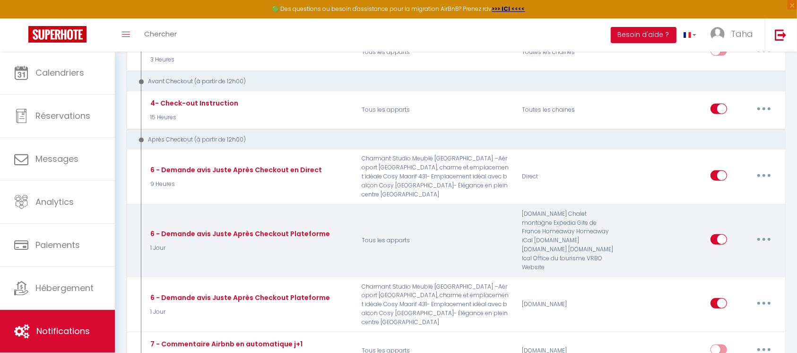
click at [766, 236] on button "button" at bounding box center [764, 239] width 26 height 15
click at [749, 259] on link "Editer" at bounding box center [740, 261] width 70 height 16
type input "6 - Demande avis Juste Après Checkout Plateforme"
checkbox input "true"
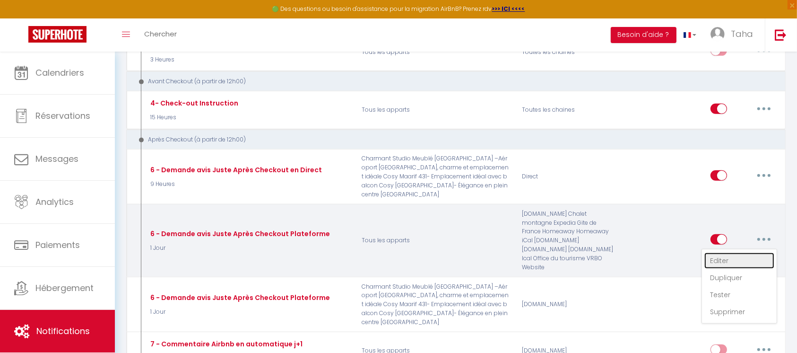
checkbox input "true"
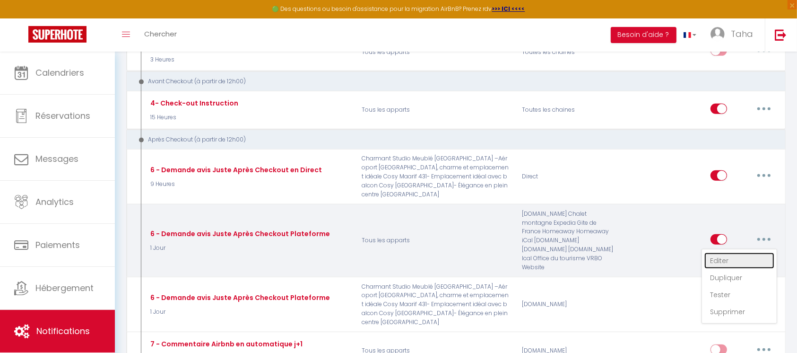
checkbox input "true"
select select "5"
select select "1 Jour"
select select "if_booking_is_paid"
checkbox input "true"
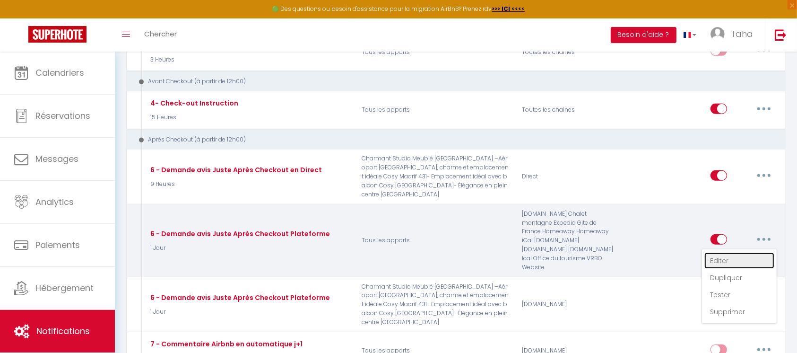
checkbox input "false"
type input "[GUEST:FIRST_NAME], voici un cadeau pour vous avant de quitter [RENTAL:CITY]"
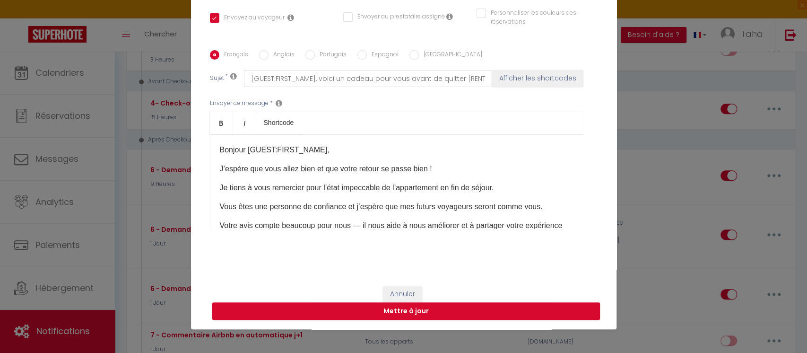
scroll to position [0, 0]
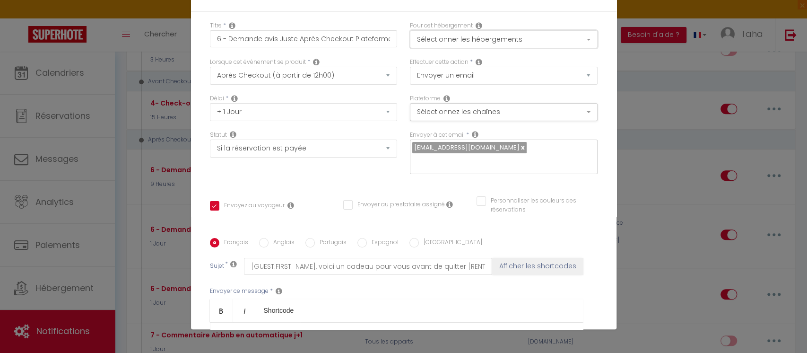
click at [496, 30] on button "Sélectionner les hébergements" at bounding box center [504, 39] width 188 height 18
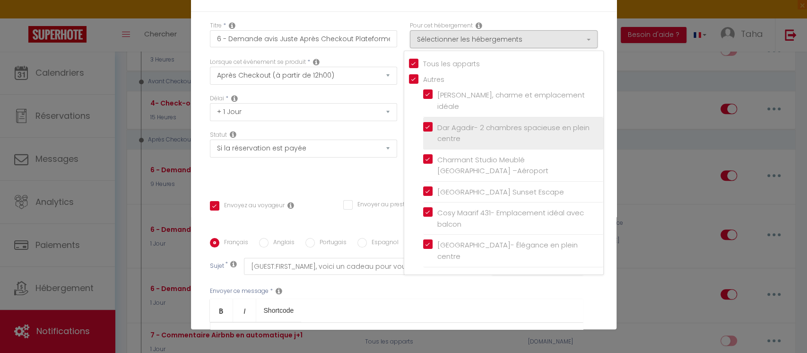
click at [433, 123] on label "Dar Agadir- 2 chambres spacieuse en plein centre" at bounding box center [515, 133] width 165 height 22
click at [423, 128] on input "Dar Agadir- 2 chambres spacieuse en plein centre" at bounding box center [513, 132] width 180 height 9
checkbox input "true"
checkbox input "false"
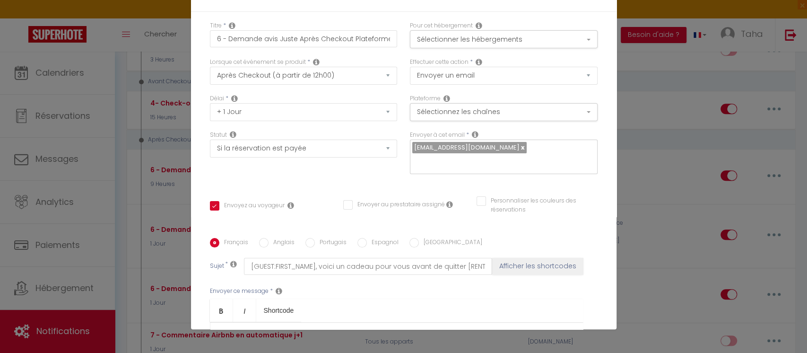
click at [368, 169] on div "Statut Aucun Si la réservation est payée Si réservation non payée Si la caution…" at bounding box center [303, 157] width 200 height 53
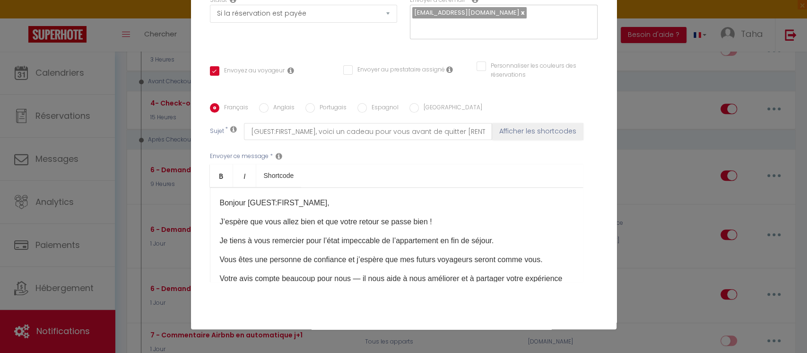
scroll to position [188, 0]
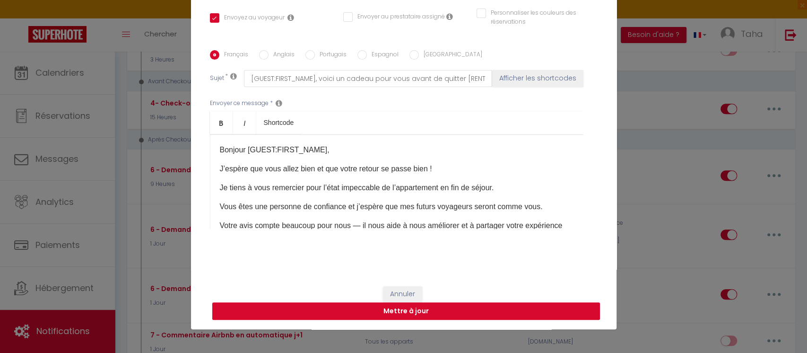
click at [467, 314] on button "Mettre à jour" at bounding box center [406, 311] width 388 height 18
checkbox input "true"
checkbox input "false"
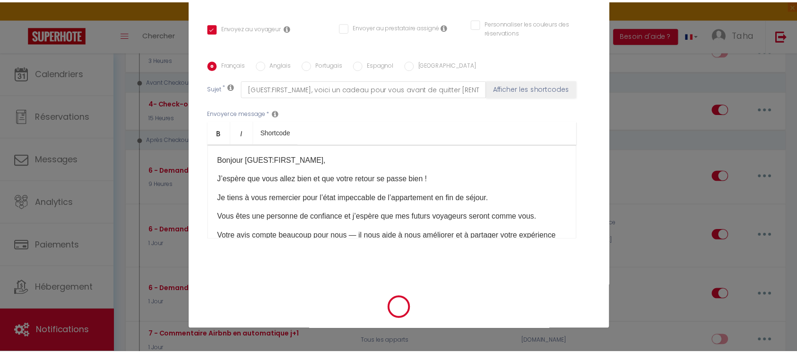
scroll to position [178, 0]
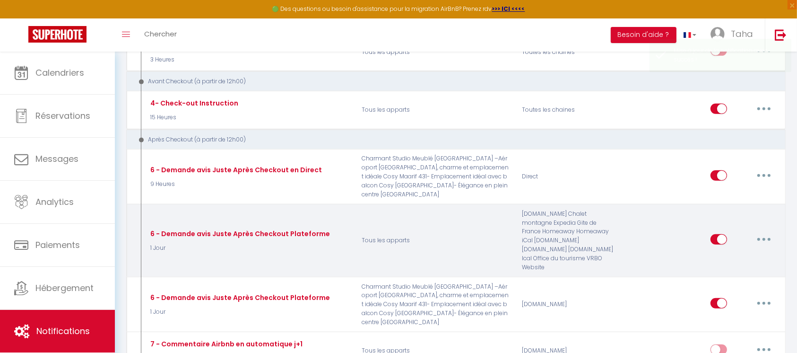
checkbox input "false"
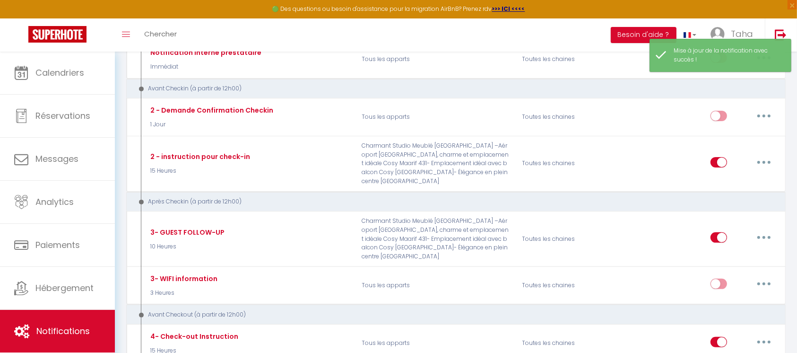
scroll to position [91, 0]
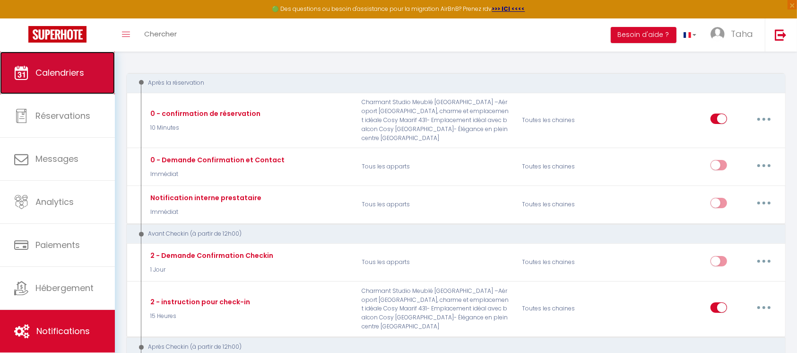
click at [44, 67] on span "Calendriers" at bounding box center [59, 73] width 49 height 12
